Goal: Information Seeking & Learning: Learn about a topic

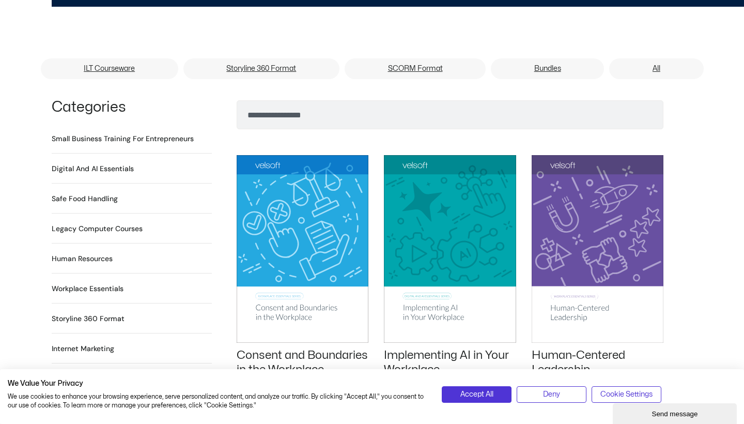
scroll to position [654, 0]
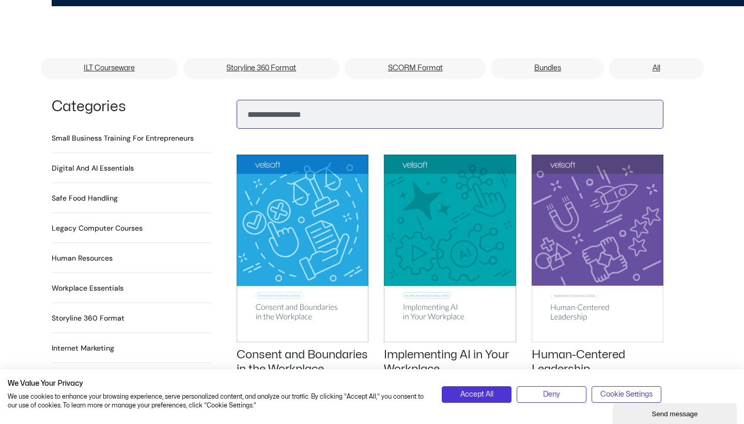
click at [322, 104] on input "Search" at bounding box center [450, 114] width 427 height 29
type input "****"
click at [253, 99] on button "Search" at bounding box center [253, 111] width 25 height 25
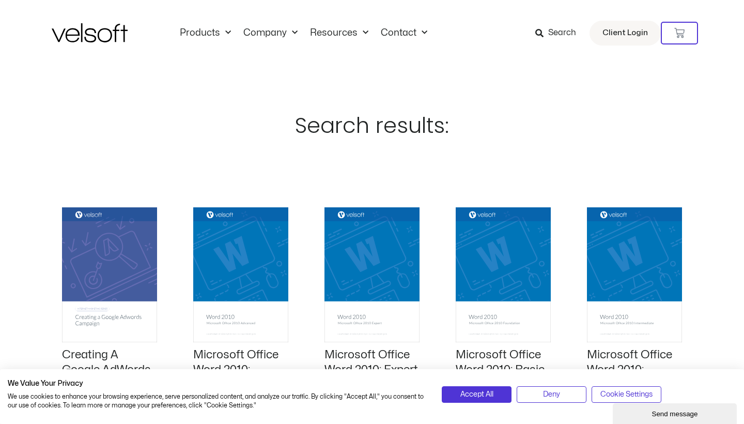
click at [554, 35] on span "Search" at bounding box center [562, 32] width 28 height 13
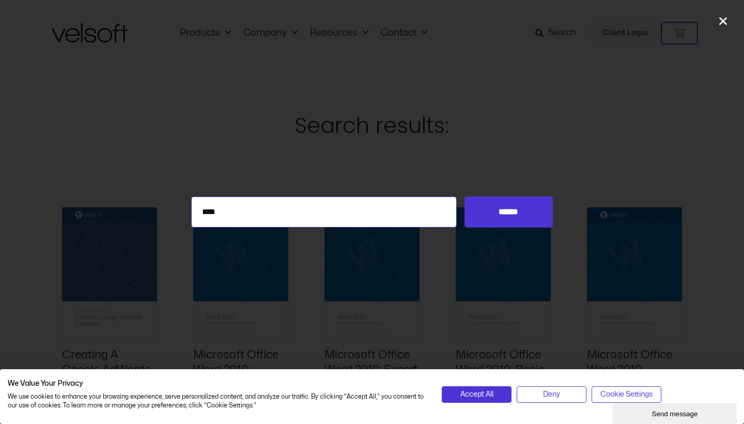
click at [276, 207] on input "****" at bounding box center [324, 211] width 266 height 31
type input "********"
click at [509, 212] on input "******" at bounding box center [509, 211] width 88 height 31
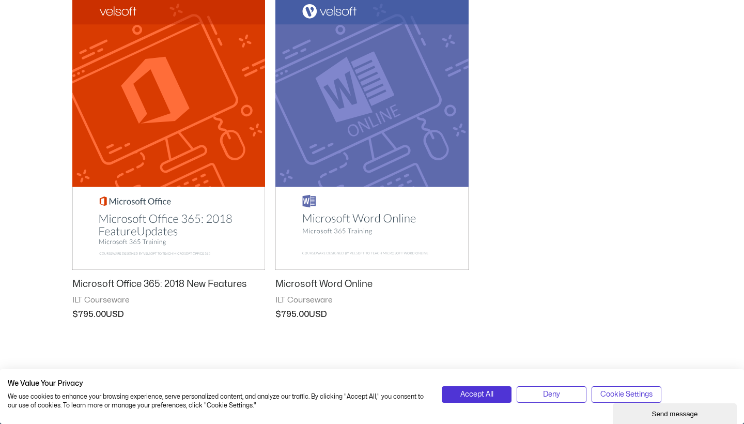
scroll to position [209, 0]
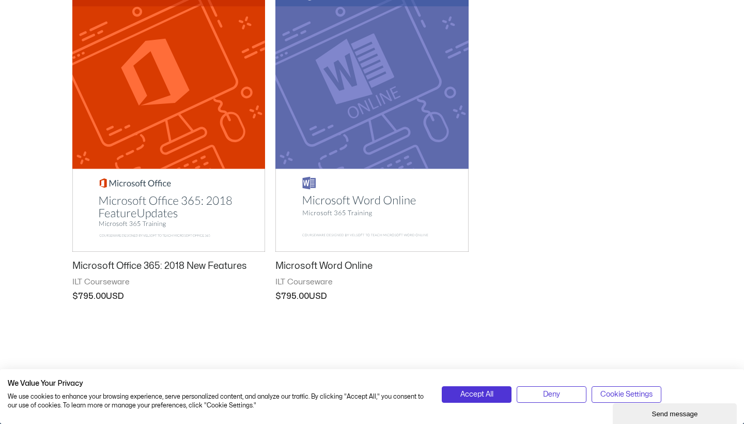
click at [346, 203] on img at bounding box center [371, 114] width 193 height 273
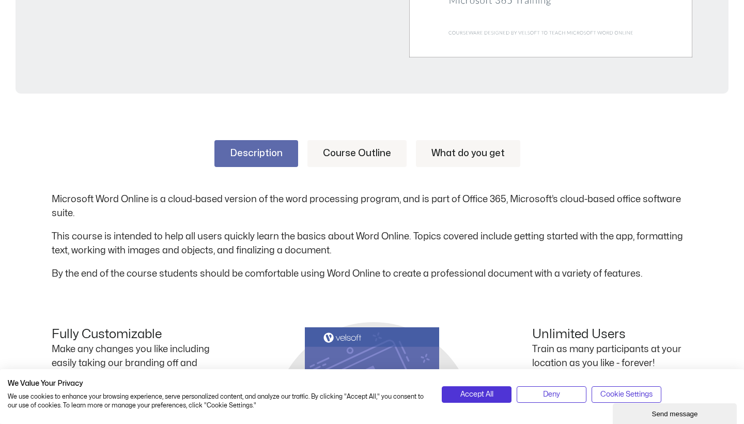
scroll to position [432, 0]
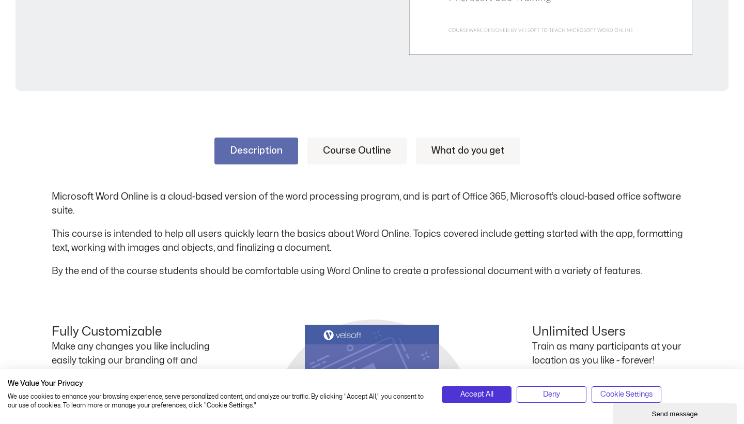
click at [344, 150] on link "Course Outline" at bounding box center [357, 150] width 99 height 27
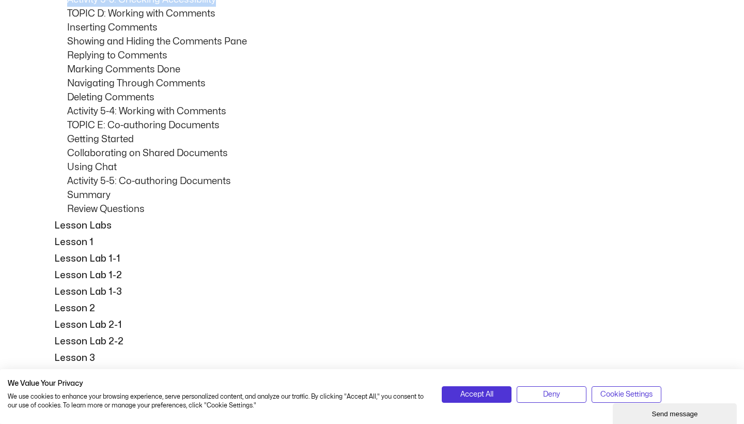
scroll to position [2793, 0]
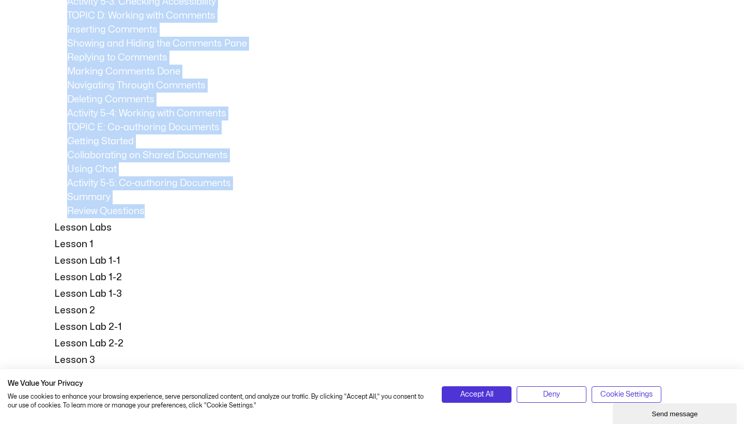
drag, startPoint x: 55, startPoint y: 189, endPoint x: 266, endPoint y: 209, distance: 211.3
copy div "Lesson 1: Getting Started TOPIC A: Getting Started with Word Online Logging int…"
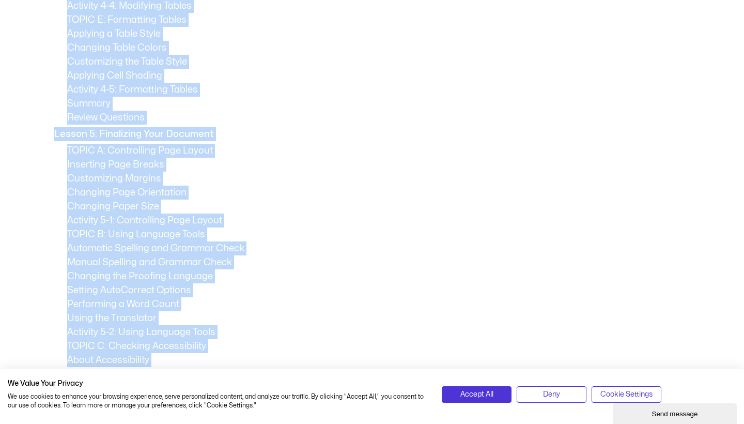
scroll to position [2343, 0]
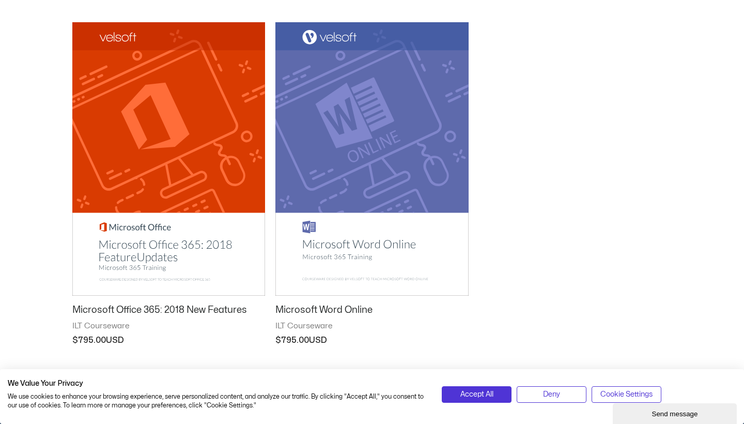
scroll to position [181, 0]
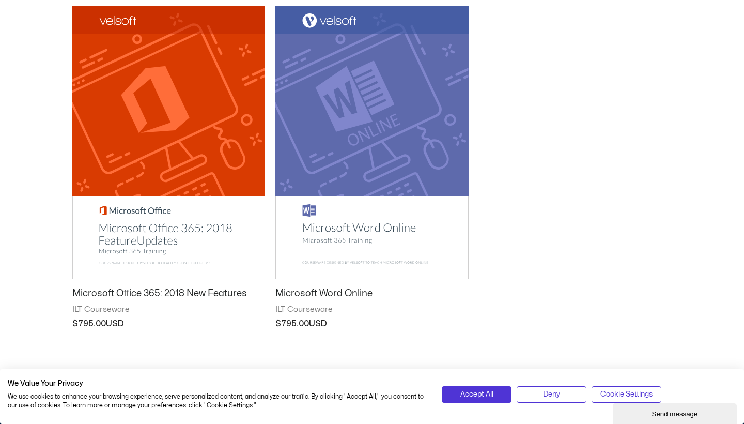
click at [388, 130] on img at bounding box center [371, 142] width 193 height 273
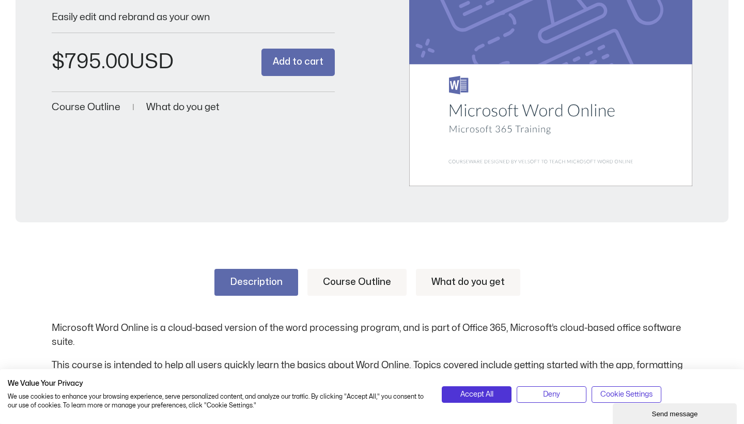
scroll to position [301, 0]
click at [364, 273] on link "Course Outline" at bounding box center [357, 281] width 99 height 27
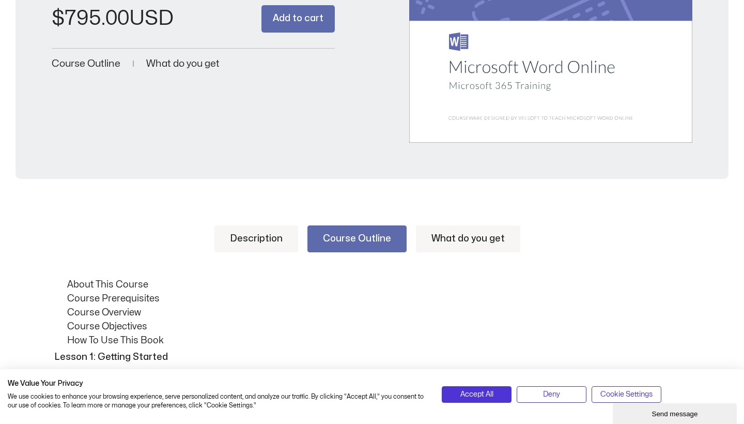
scroll to position [338, 0]
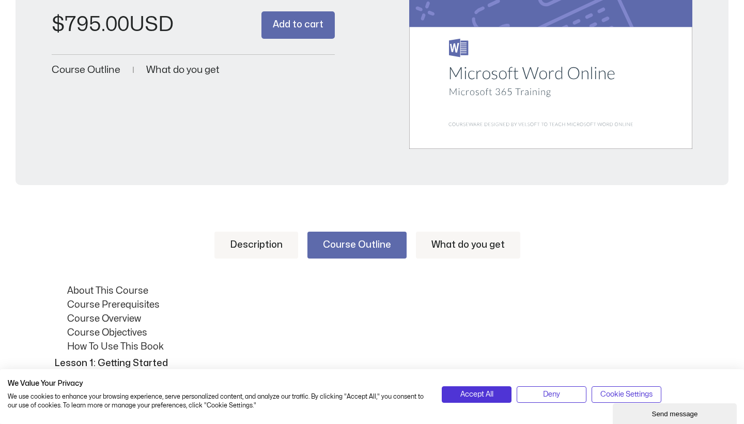
click at [258, 237] on link "Description" at bounding box center [257, 245] width 84 height 27
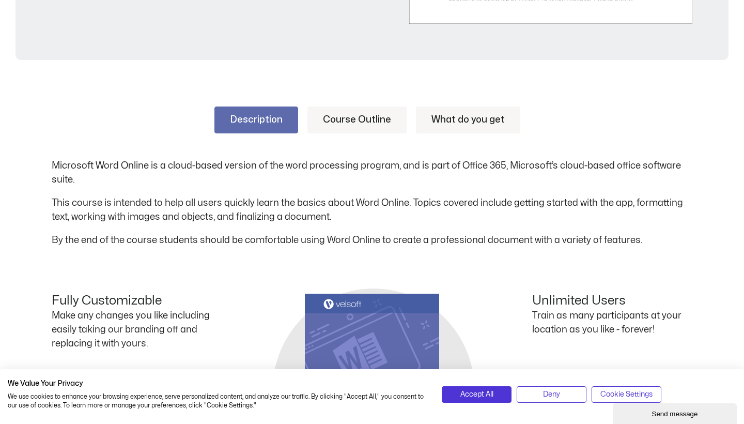
scroll to position [465, 0]
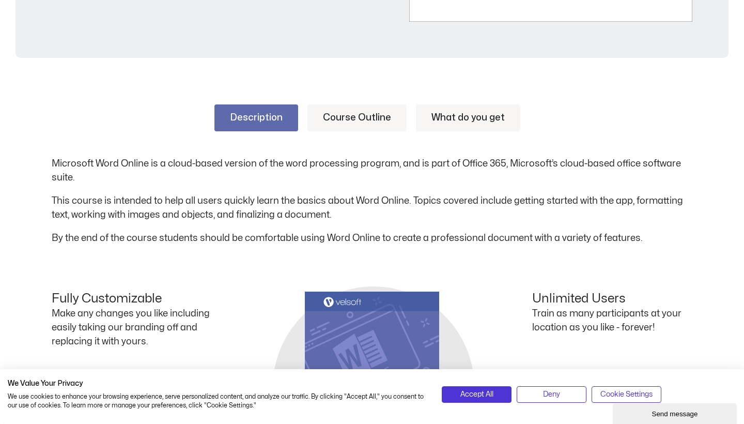
click at [357, 112] on link "Course Outline" at bounding box center [357, 117] width 99 height 27
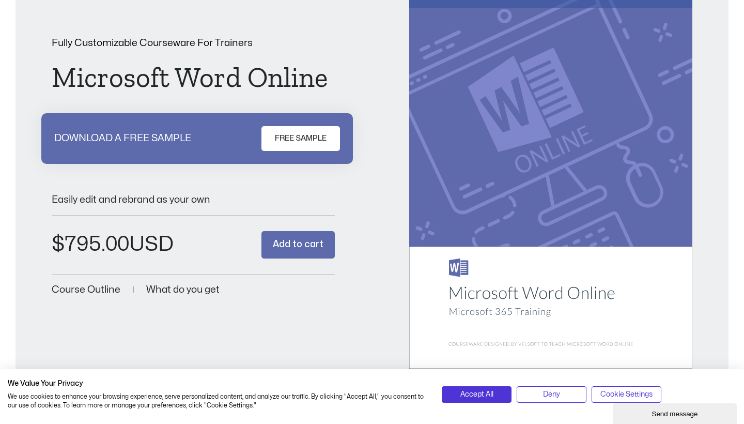
scroll to position [28, 0]
